Goal: Navigation & Orientation: Go to known website

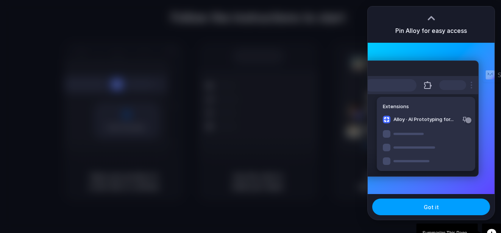
click at [438, 208] on button "Got it" at bounding box center [432, 207] width 118 height 17
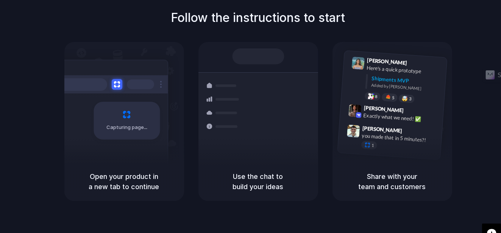
click at [124, 116] on div "Capturing page" at bounding box center [127, 121] width 66 height 38
